Goal: Find specific page/section: Find specific page/section

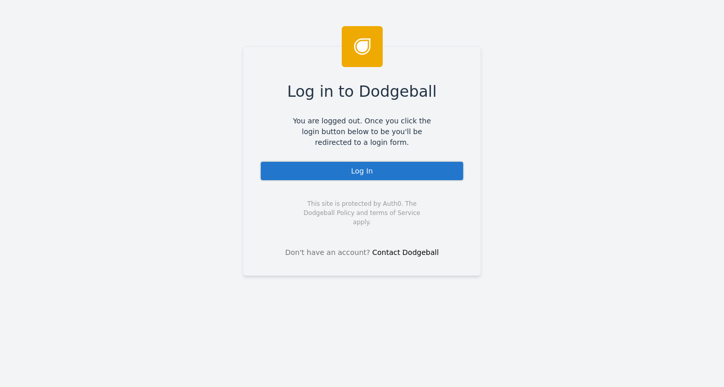
click at [346, 167] on div "Log In" at bounding box center [362, 171] width 204 height 20
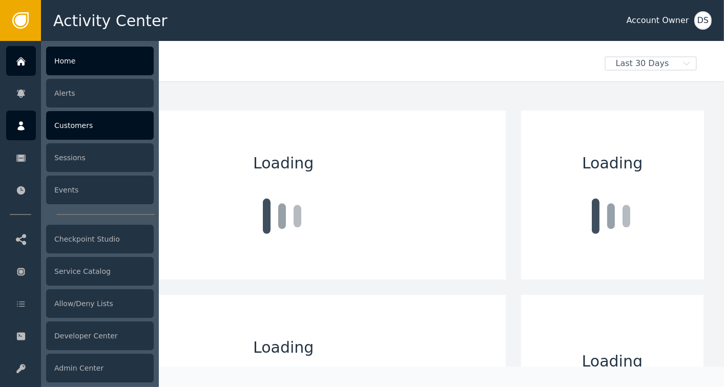
click at [81, 114] on div "Customers" at bounding box center [100, 125] width 108 height 29
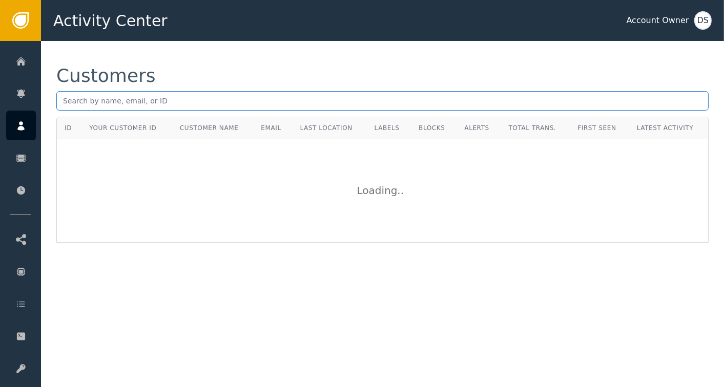
click at [151, 93] on input "text" at bounding box center [382, 100] width 652 height 19
paste input "59b19ec1-7f2d-4b54-bff2-5650323bd3b8"
type input "59b19ec1-7f2d-4b54-bff2-5650323bd3b8"
drag, startPoint x: 230, startPoint y: 102, endPoint x: 92, endPoint y: 112, distance: 138.6
click at [36, 41] on div "Activity Center Account Owner DS Home Alerts Customers Sessions Events Checkpoi…" at bounding box center [362, 20] width 724 height 41
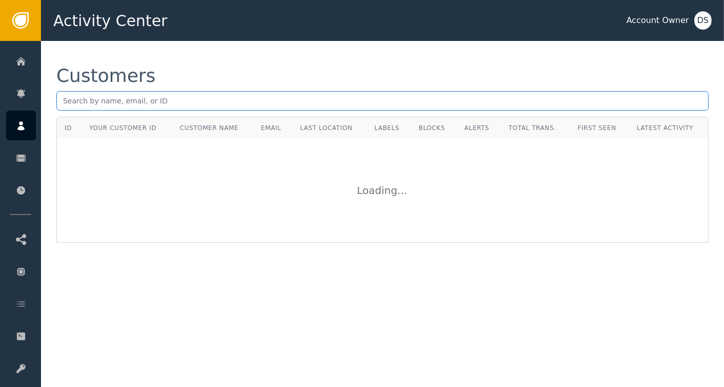
click at [704, 22] on div "DS" at bounding box center [702, 20] width 17 height 18
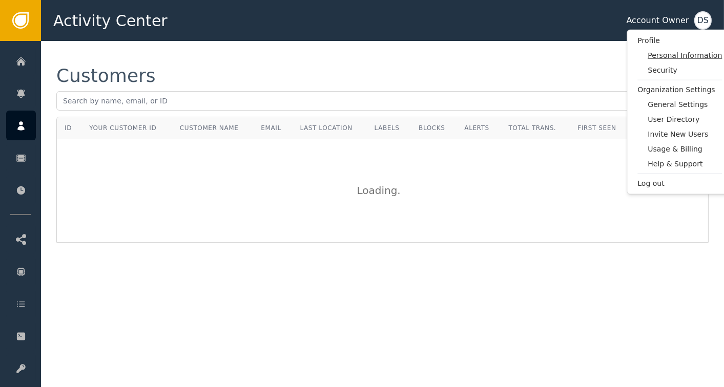
click at [662, 54] on span "Personal Information" at bounding box center [684, 55] width 74 height 11
